Goal: Task Accomplishment & Management: Manage account settings

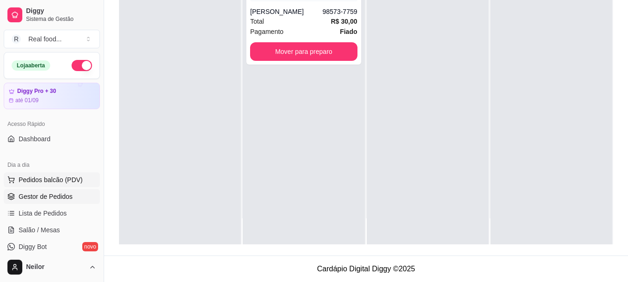
click at [45, 177] on span "Pedidos balcão (PDV)" at bounding box center [51, 179] width 64 height 9
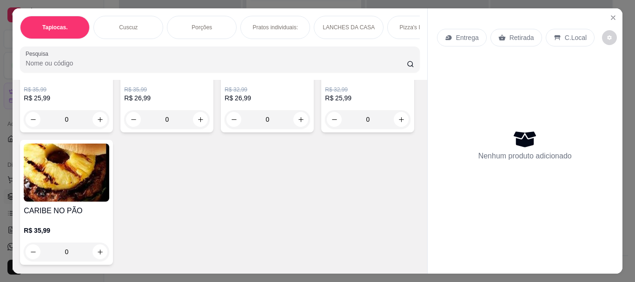
scroll to position [1116, 0]
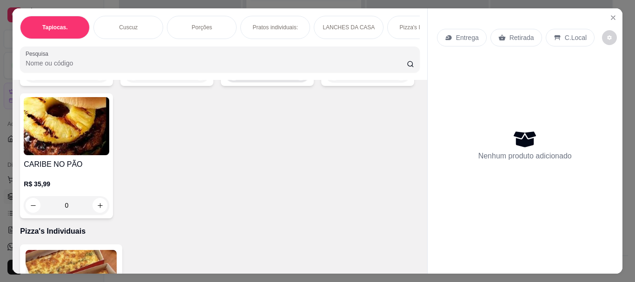
click at [298, 77] on icon "increase-product-quantity" at bounding box center [301, 73] width 7 height 7
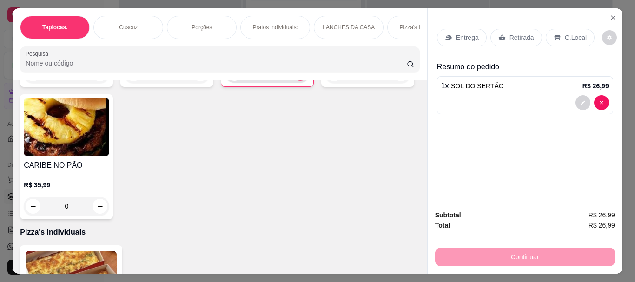
click at [297, 77] on icon "increase-product-quantity" at bounding box center [300, 73] width 7 height 7
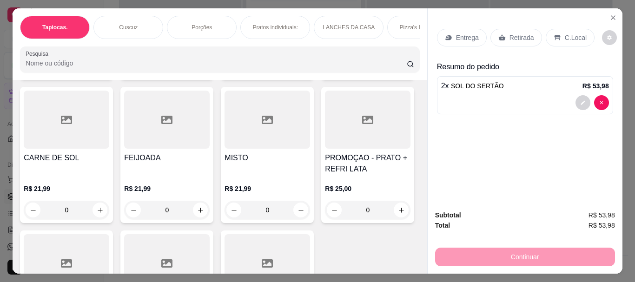
scroll to position [2232, 0]
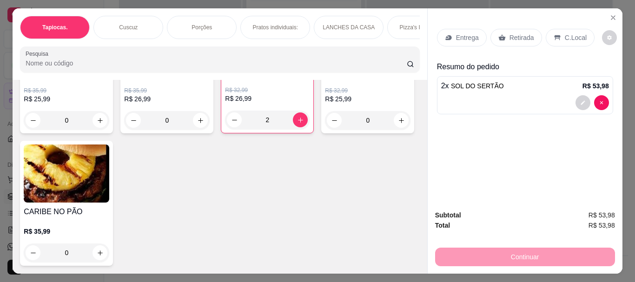
scroll to position [1209, 0]
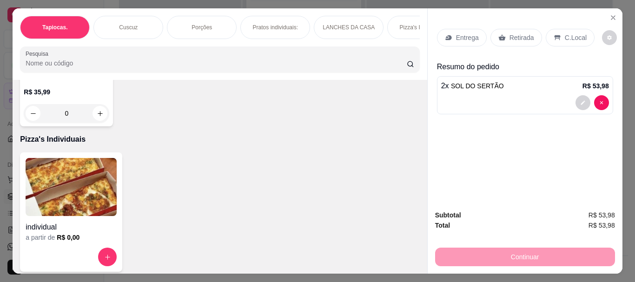
type input "1"
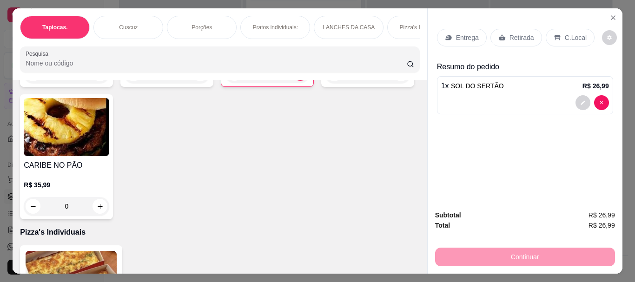
click at [94, 83] on div "0" at bounding box center [67, 74] width 86 height 19
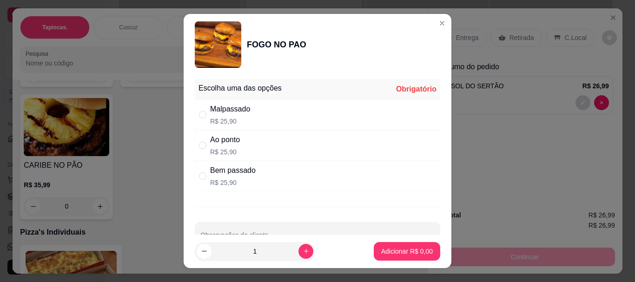
click at [195, 147] on div "Ao ponto R$ 25,90" at bounding box center [317, 145] width 245 height 31
radio input "true"
click at [404, 257] on button "Adicionar R$ 25,90" at bounding box center [405, 251] width 68 height 18
type input "1"
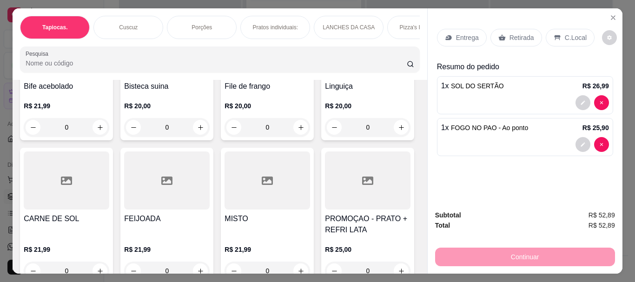
scroll to position [2264, 0]
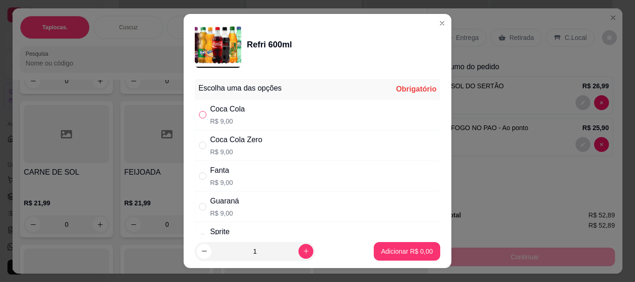
click at [201, 113] on input "" at bounding box center [202, 114] width 7 height 7
radio input "true"
click at [399, 250] on p "Adicionar R$ 9,00" at bounding box center [407, 251] width 50 height 9
type input "1"
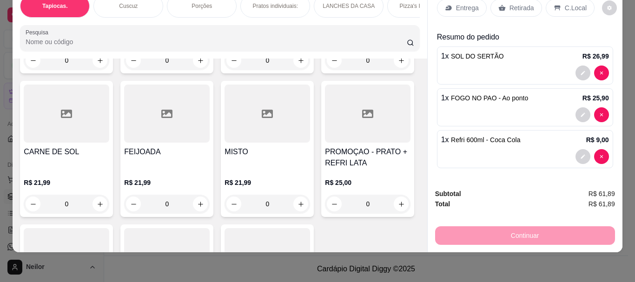
scroll to position [0, 0]
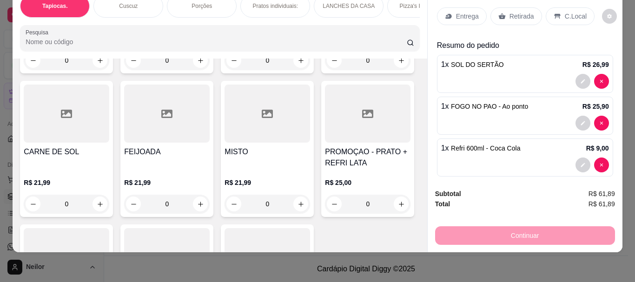
click at [564, 15] on div "C.Local" at bounding box center [570, 16] width 49 height 18
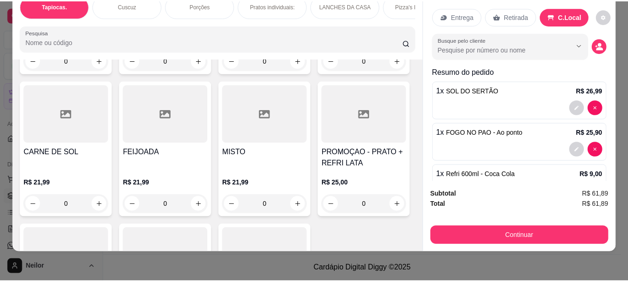
scroll to position [34, 0]
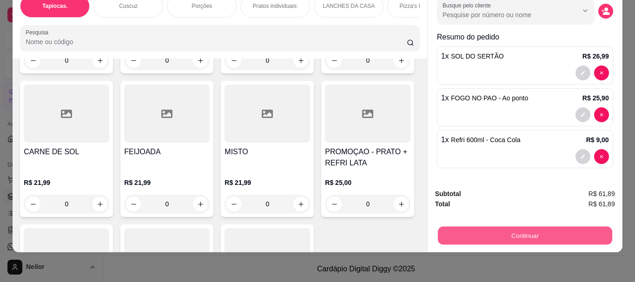
click at [501, 226] on button "Continuar" at bounding box center [524, 235] width 174 height 18
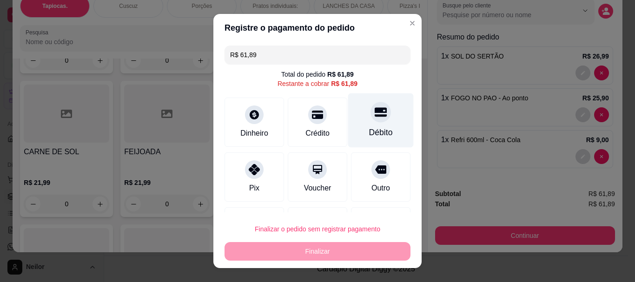
click at [371, 106] on div at bounding box center [381, 112] width 20 height 20
type input "R$ 0,00"
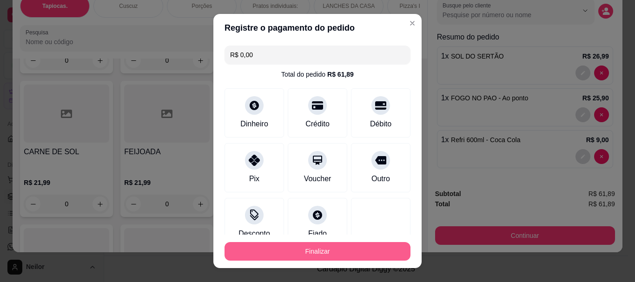
click at [316, 251] on button "Finalizar" at bounding box center [318, 251] width 186 height 19
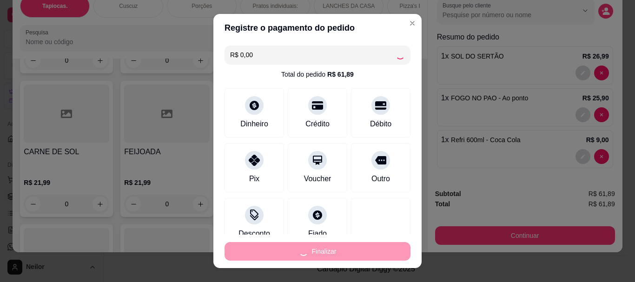
type input "0"
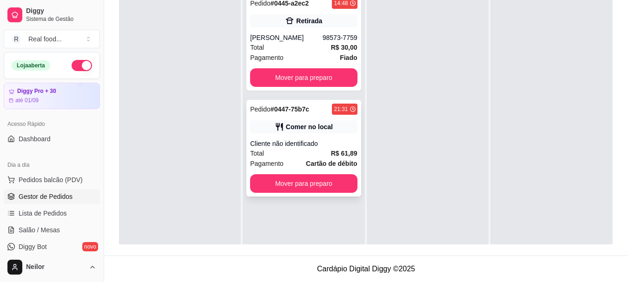
click at [318, 145] on div "Cliente não identificado" at bounding box center [303, 143] width 107 height 9
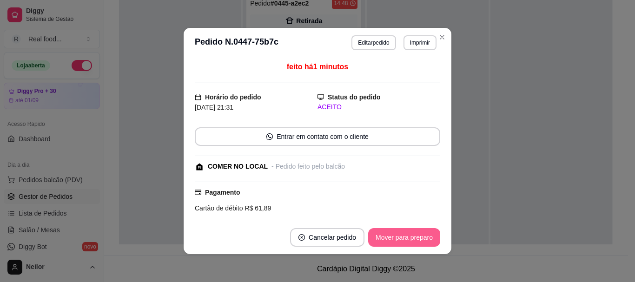
click at [418, 246] on button "Mover para preparo" at bounding box center [404, 237] width 72 height 19
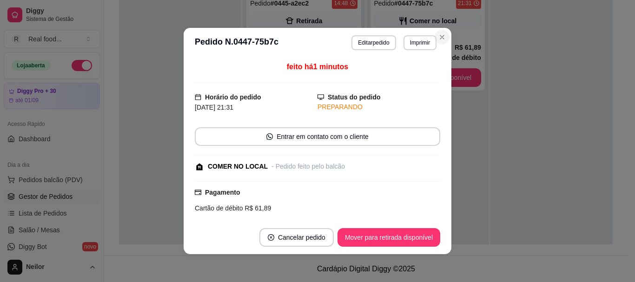
click at [436, 40] on div "Cliente não identificado" at bounding box center [427, 37] width 107 height 9
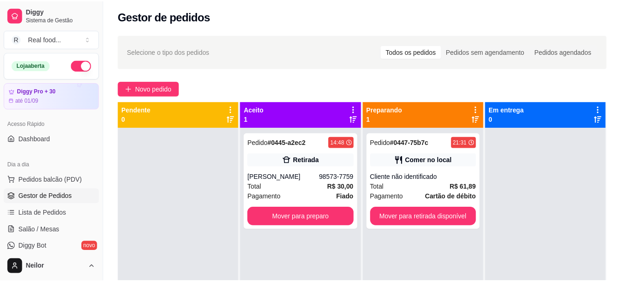
scroll to position [2, 0]
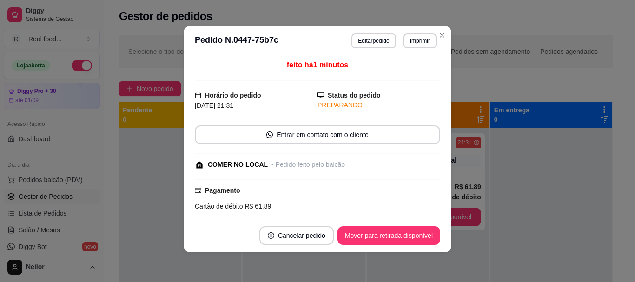
click at [438, 35] on div "Selecione o tipo dos pedidos Todos os pedidos Pedidos sem agendamento Pedidos a…" at bounding box center [366, 51] width 494 height 33
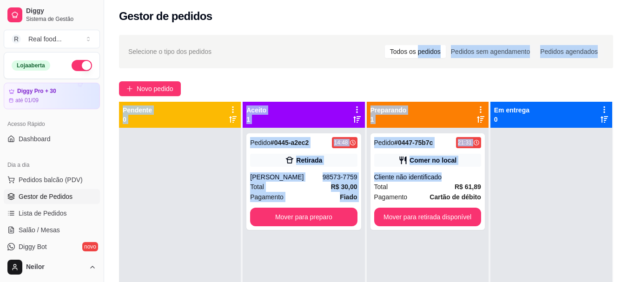
click at [473, 86] on div "Novo pedido" at bounding box center [366, 88] width 494 height 15
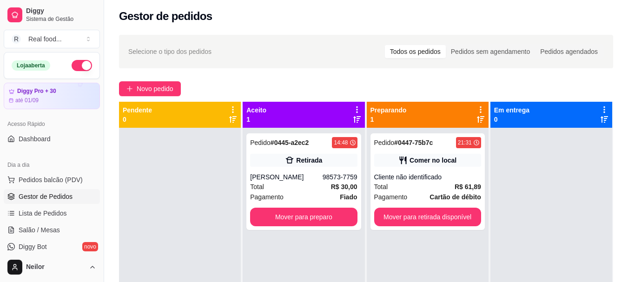
scroll to position [49, 0]
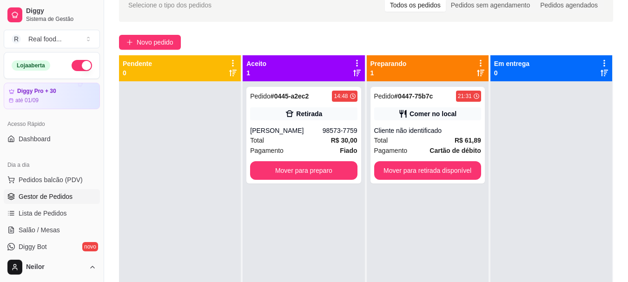
drag, startPoint x: 60, startPoint y: 164, endPoint x: 70, endPoint y: 111, distance: 53.5
drag, startPoint x: 70, startPoint y: 111, endPoint x: 204, endPoint y: 36, distance: 154.0
click at [204, 37] on div "Novo pedido" at bounding box center [366, 42] width 494 height 15
click at [116, 69] on div "Selecione o tipo dos pedidos Todos os pedidos Pedidos sem agendamento Pedidos a…" at bounding box center [366, 166] width 524 height 366
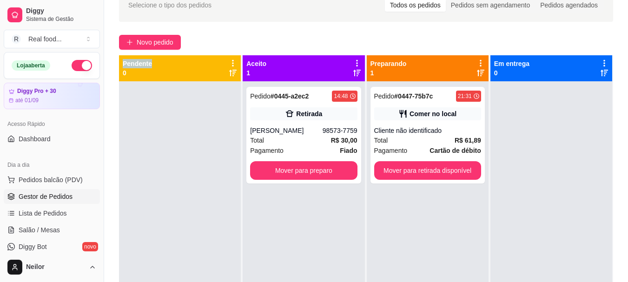
click at [116, 69] on div "Selecione o tipo dos pedidos Todos os pedidos Pedidos sem agendamento Pedidos a…" at bounding box center [366, 166] width 524 height 366
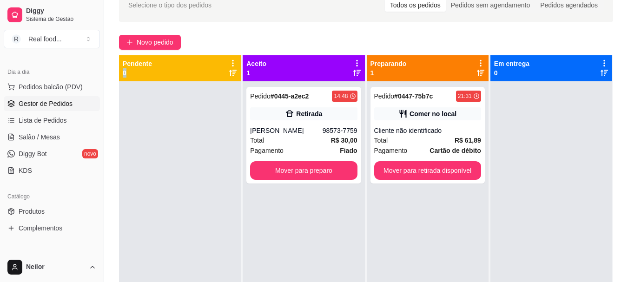
scroll to position [186, 0]
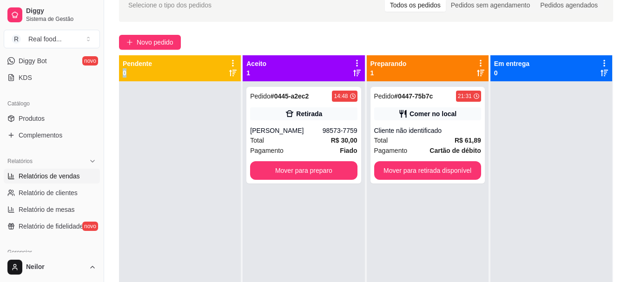
click at [57, 179] on span "Relatórios de vendas" at bounding box center [49, 176] width 61 height 9
select select "ALL"
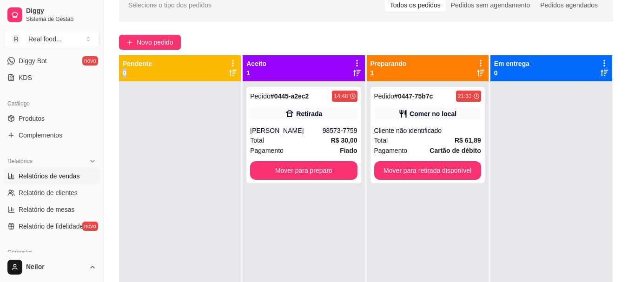
select select "ALL"
select select "0"
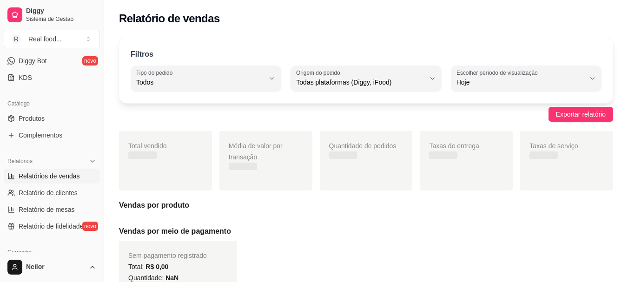
click at [112, 70] on div "Filtros ALL Tipo do pedido Todos Entrega Retirada Mesa Consumo local Tipo do pe…" at bounding box center [366, 225] width 524 height 387
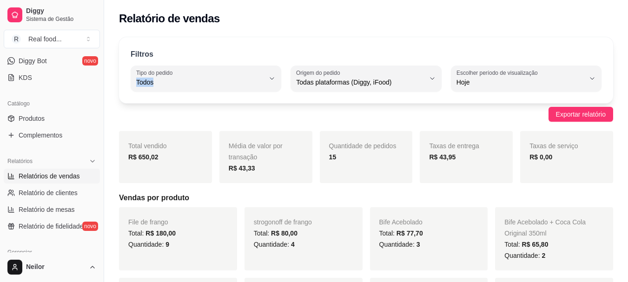
click at [290, 42] on div "Filtros ALL Tipo do pedido Todos Entrega Retirada Mesa Consumo local Tipo do pe…" at bounding box center [366, 70] width 494 height 66
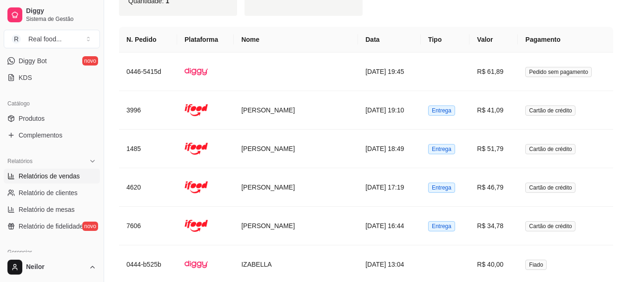
scroll to position [93, 0]
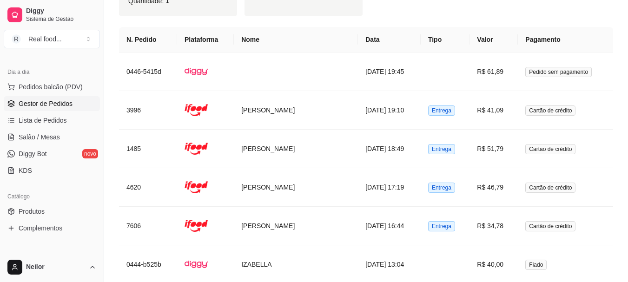
click at [62, 103] on span "Gestor de Pedidos" at bounding box center [46, 103] width 54 height 9
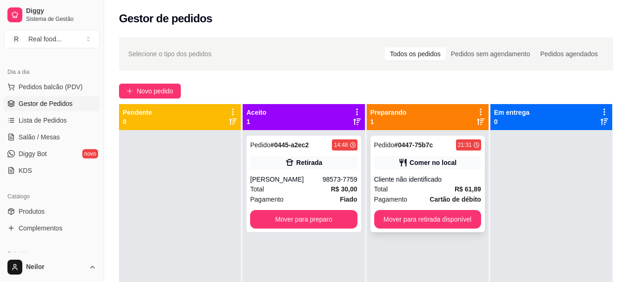
click at [443, 178] on div "Cliente não identificado" at bounding box center [427, 179] width 107 height 9
click at [463, 220] on button "Mover para retirada disponível" at bounding box center [427, 219] width 107 height 19
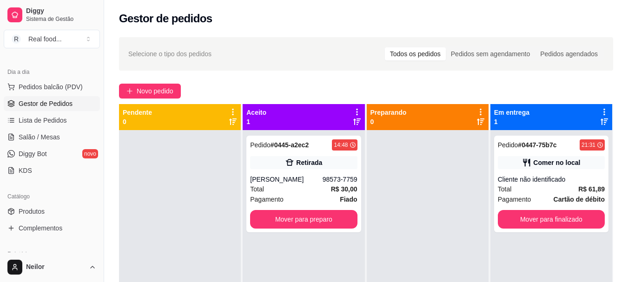
scroll to position [26, 0]
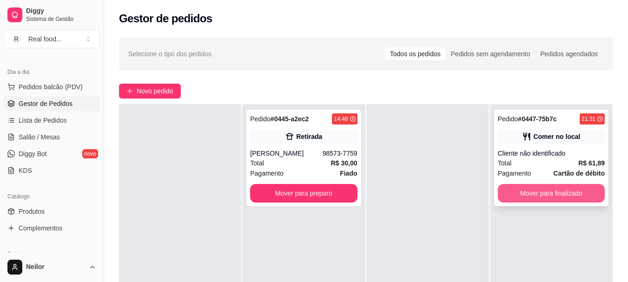
click at [561, 195] on button "Mover para finalizado" at bounding box center [551, 193] width 107 height 19
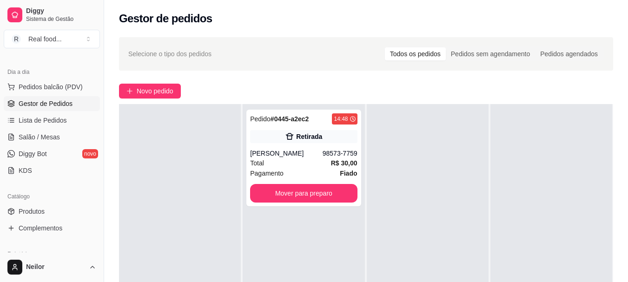
scroll to position [186, 0]
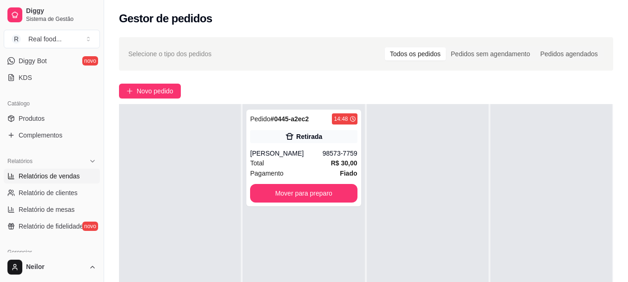
click at [46, 178] on span "Relatórios de vendas" at bounding box center [49, 176] width 61 height 9
select select "ALL"
select select "0"
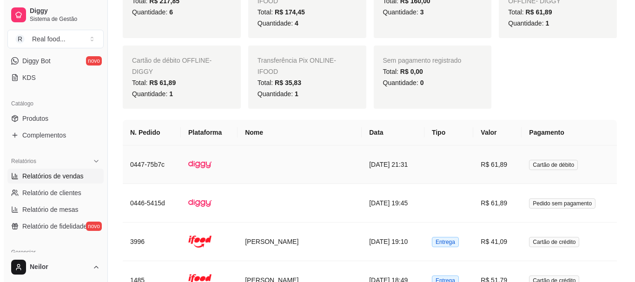
scroll to position [604, 0]
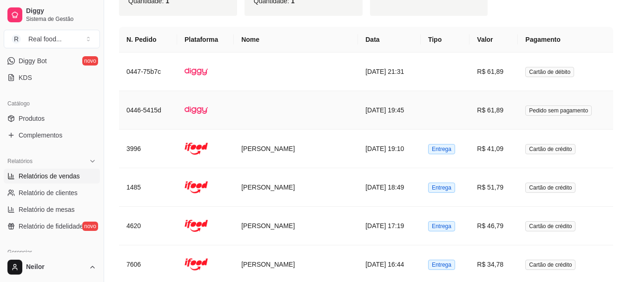
click at [538, 109] on span "Pedido sem pagamento" at bounding box center [558, 111] width 66 height 10
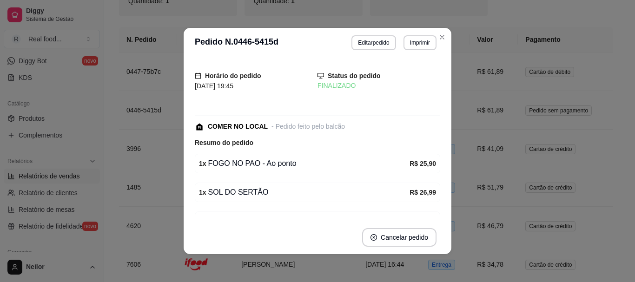
scroll to position [82, 0]
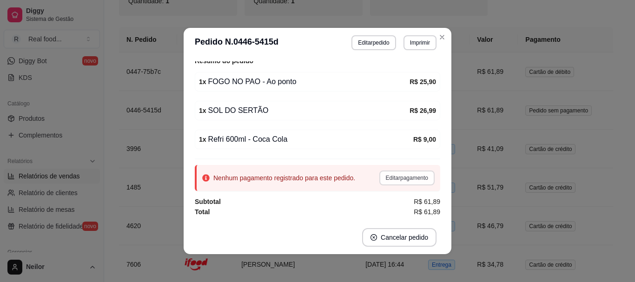
click at [401, 178] on button "Editar pagamento" at bounding box center [406, 178] width 55 height 15
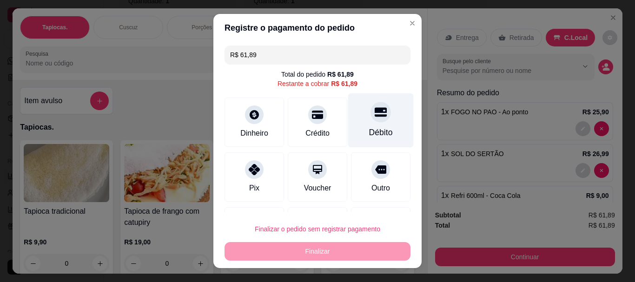
click at [375, 111] on icon at bounding box center [381, 112] width 12 height 12
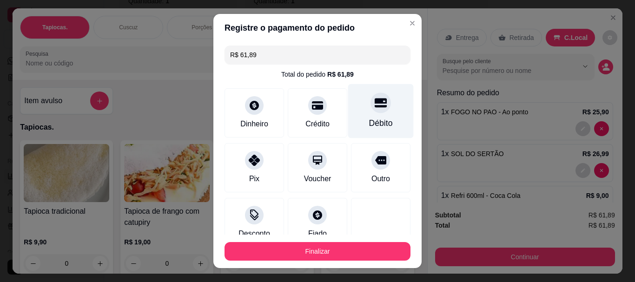
type input "R$ 0,00"
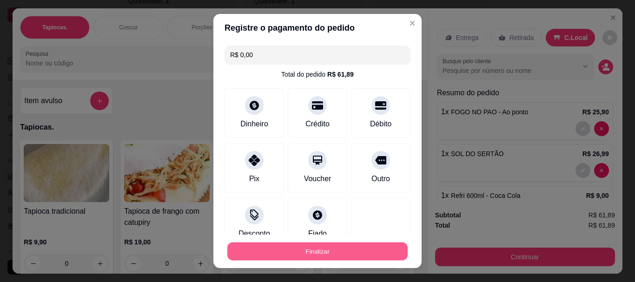
click at [329, 250] on button "Finalizar" at bounding box center [317, 251] width 180 height 18
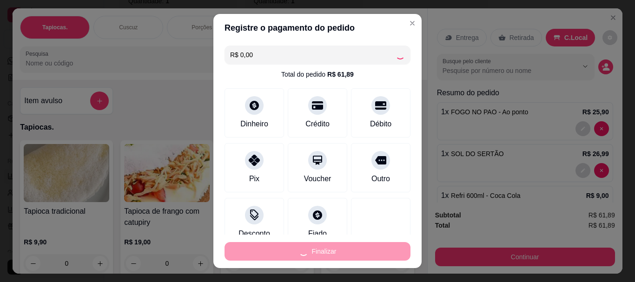
type input "0"
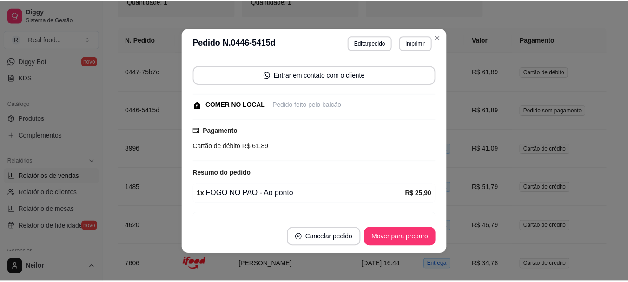
scroll to position [163, 0]
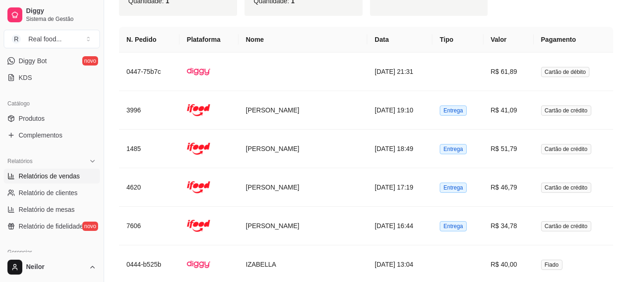
click at [440, 37] on th "Tipo" at bounding box center [457, 40] width 51 height 26
